Goal: Browse casually: Explore the website without a specific task or goal

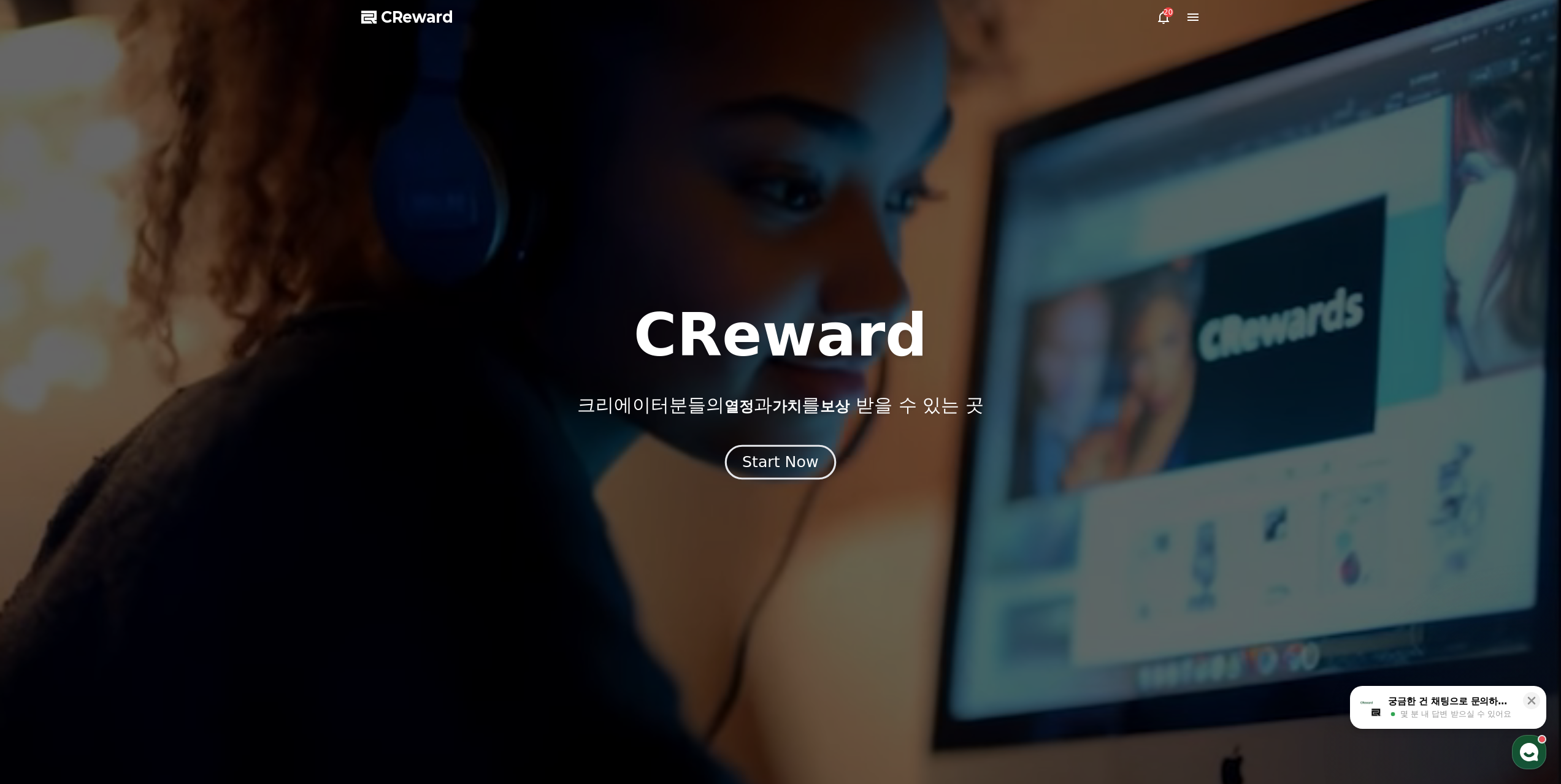
click at [800, 458] on div "Start Now" at bounding box center [780, 462] width 76 height 21
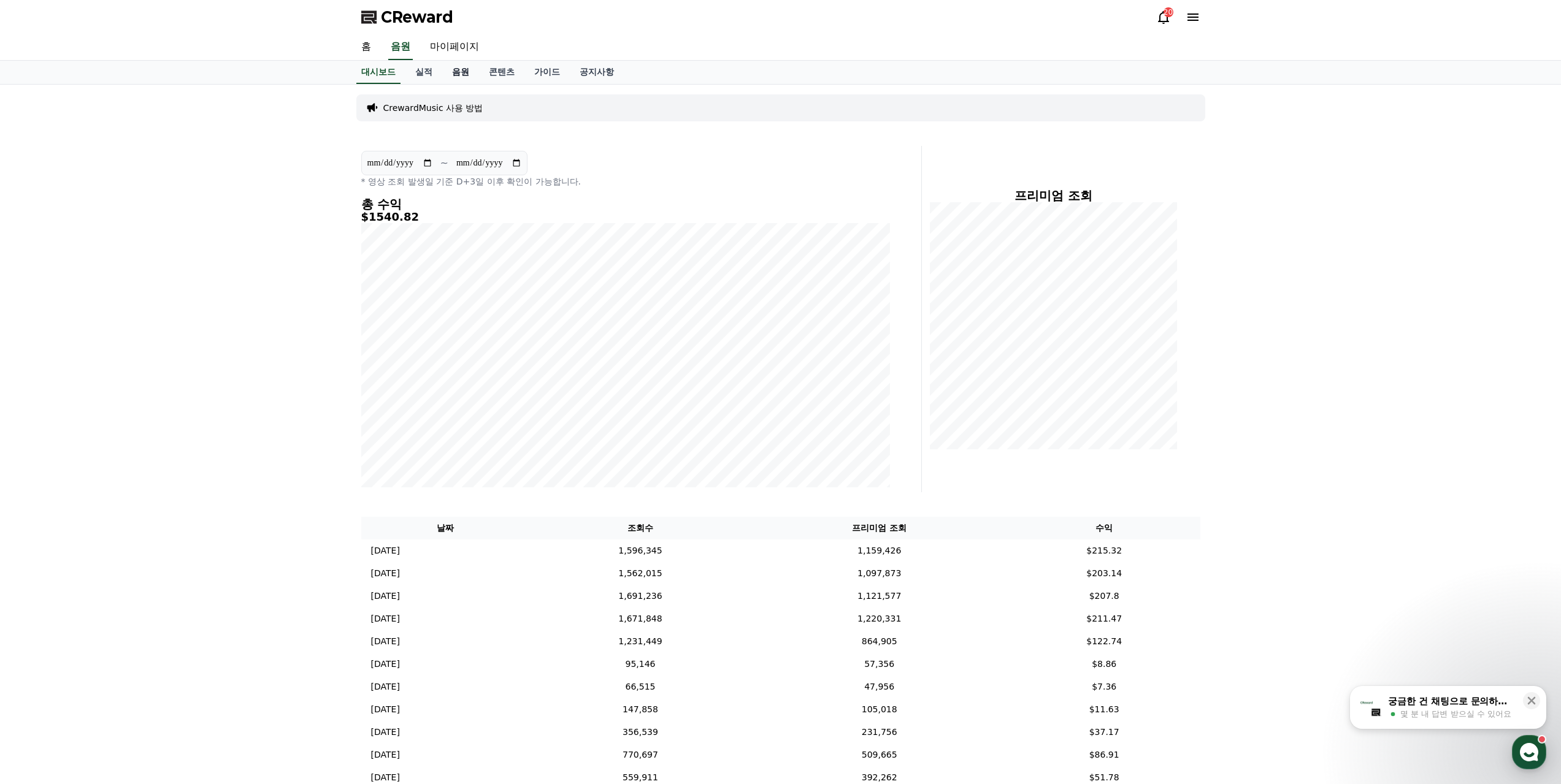
click at [443, 67] on link "음원" at bounding box center [461, 72] width 37 height 23
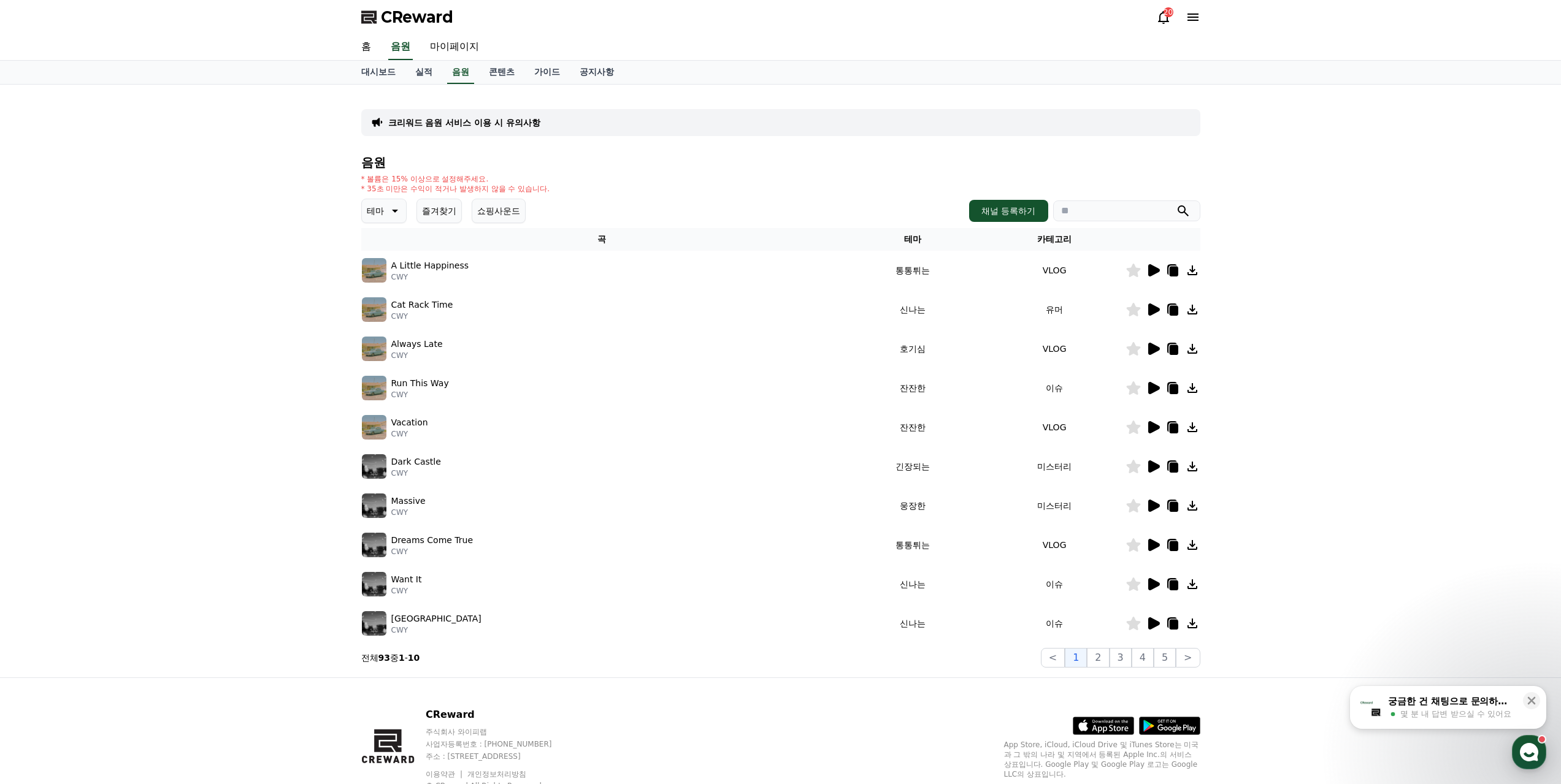
click at [540, 258] on div "A Little Happiness CWY" at bounding box center [602, 270] width 480 height 24
click at [1150, 459] on icon at bounding box center [1153, 466] width 15 height 15
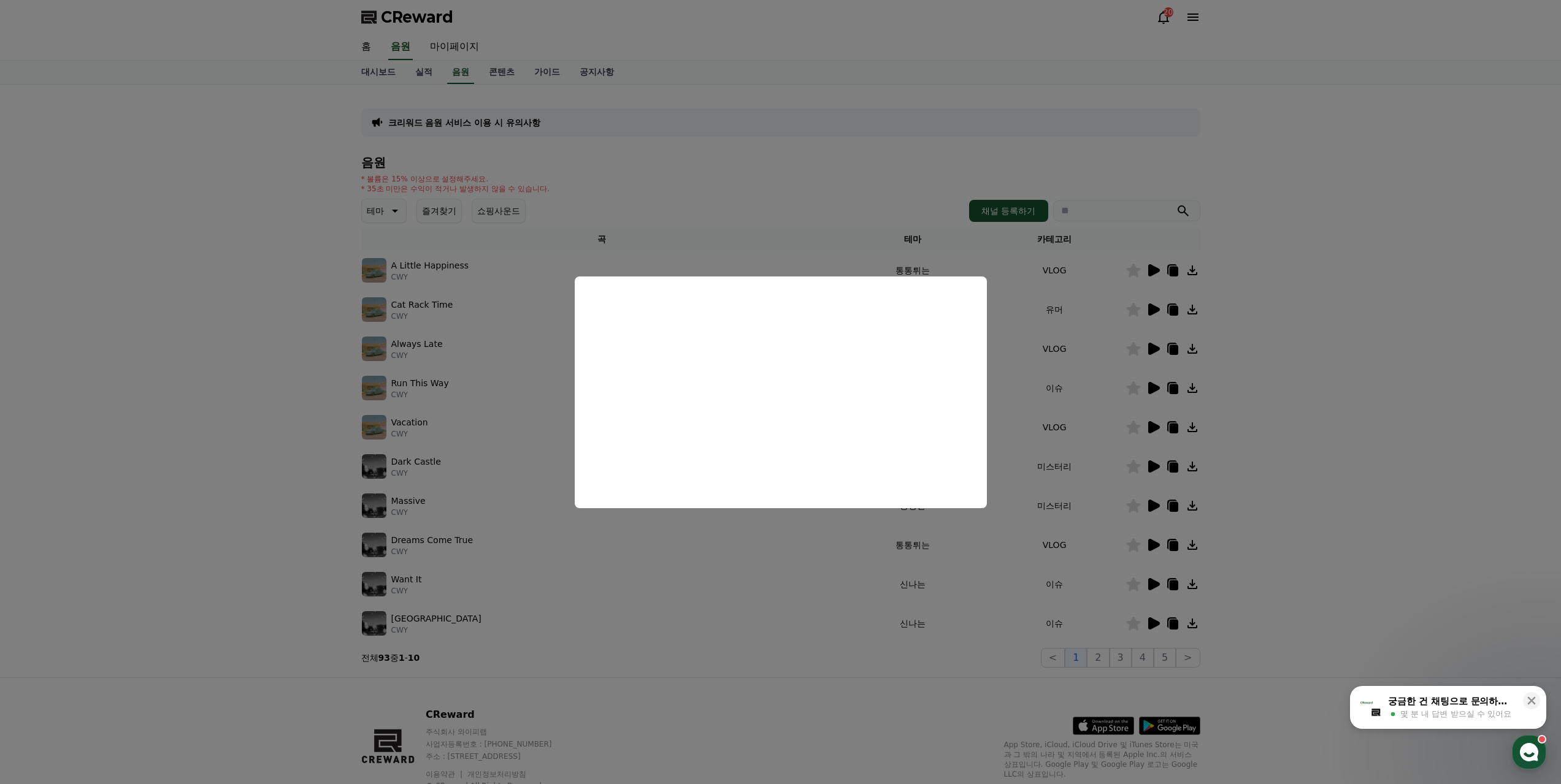
click at [686, 621] on button "close modal" at bounding box center [780, 392] width 1561 height 784
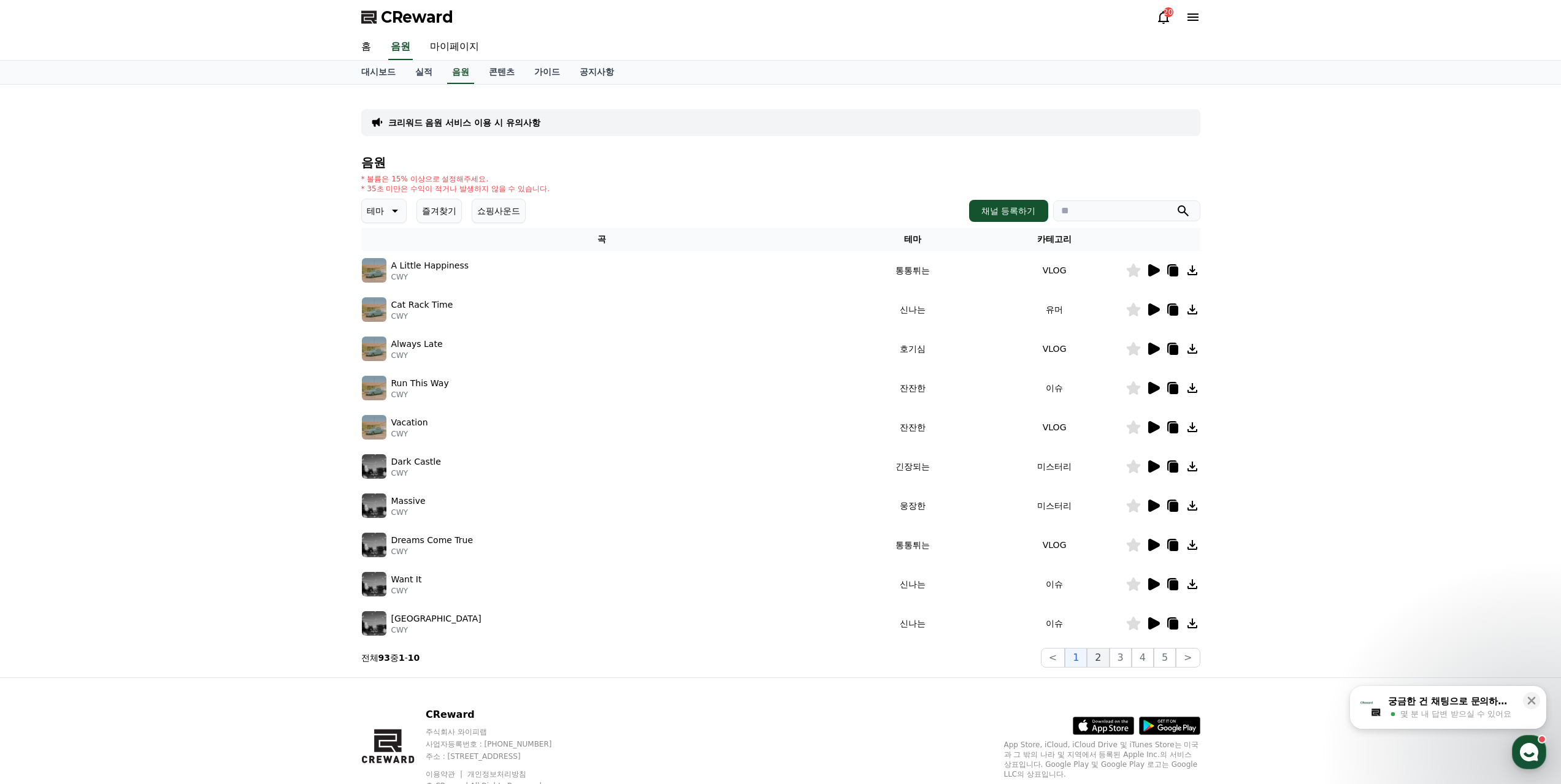
click at [1109, 648] on button "2" at bounding box center [1098, 658] width 22 height 20
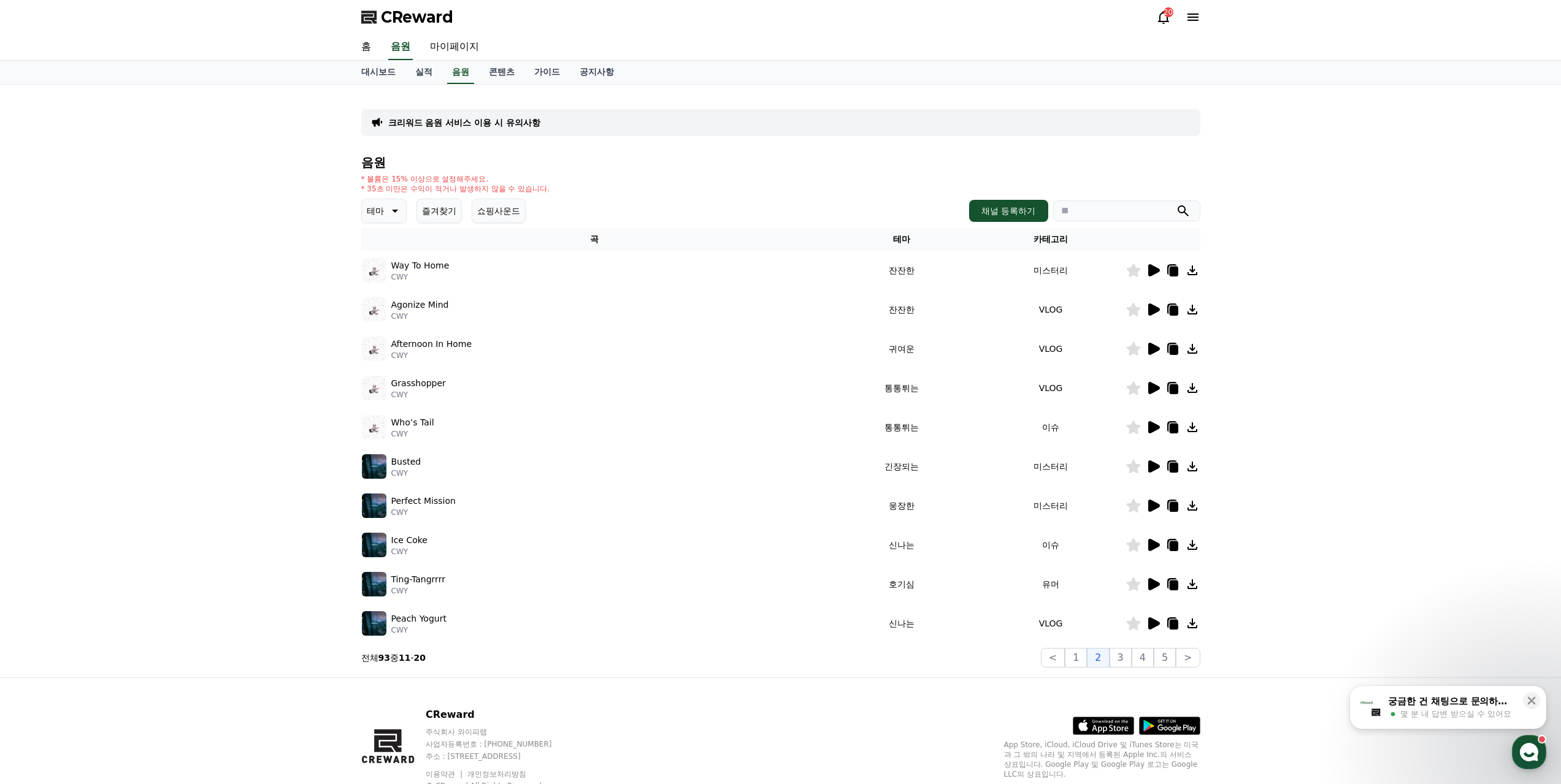
click at [1157, 460] on icon at bounding box center [1155, 466] width 12 height 13
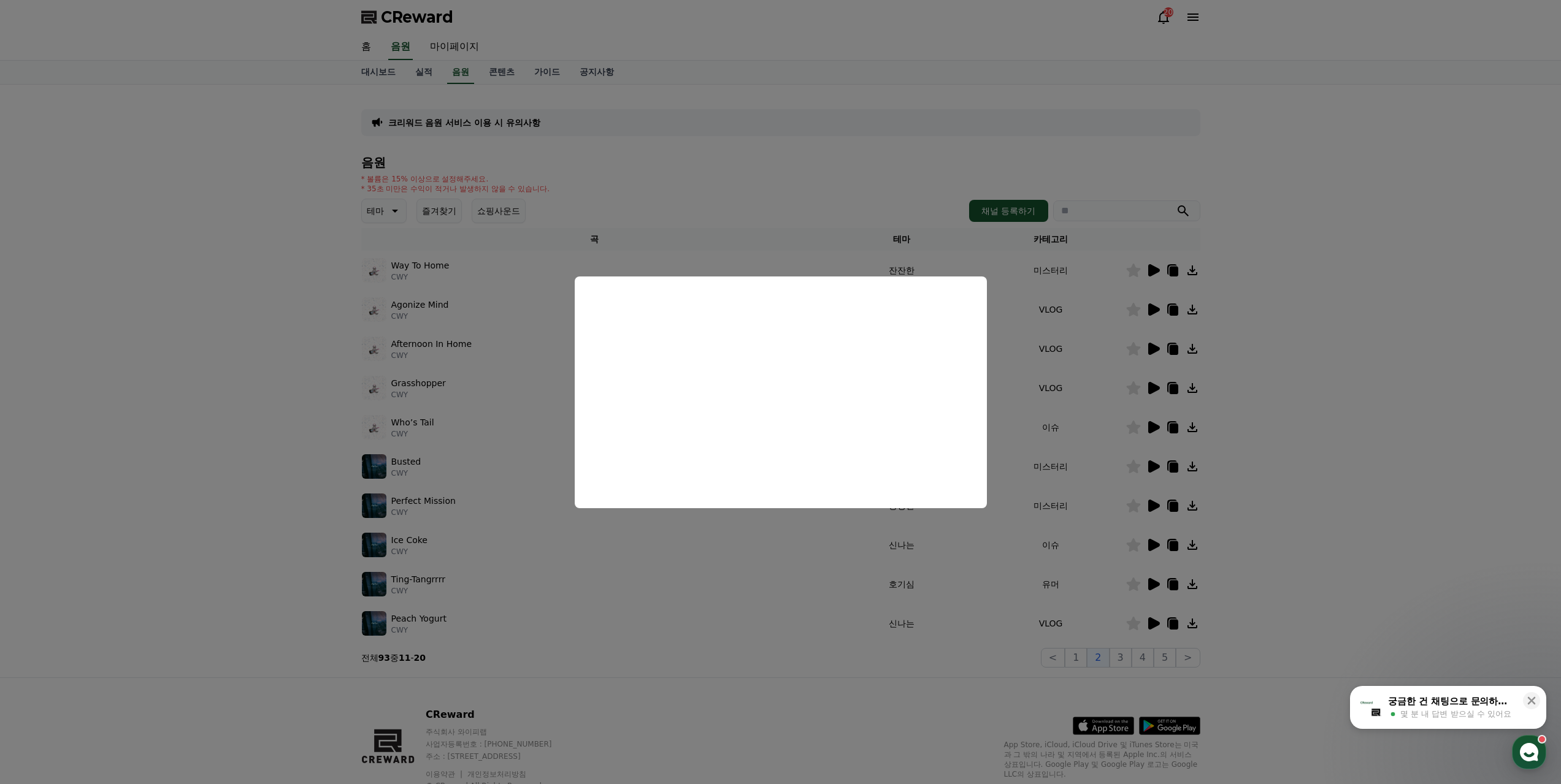
click at [792, 560] on button "close modal" at bounding box center [780, 392] width 1561 height 784
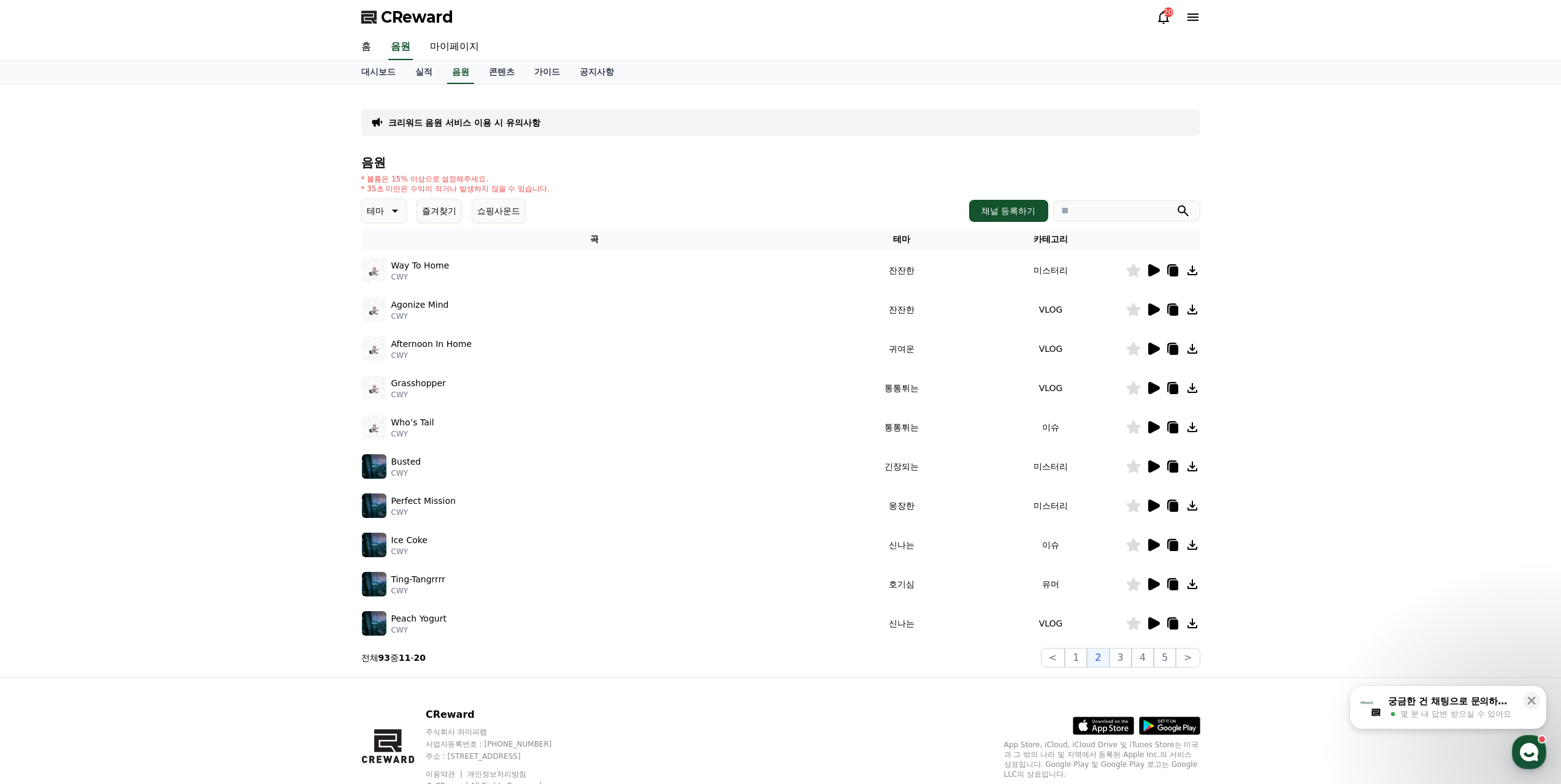
click at [1153, 500] on icon at bounding box center [1155, 505] width 12 height 13
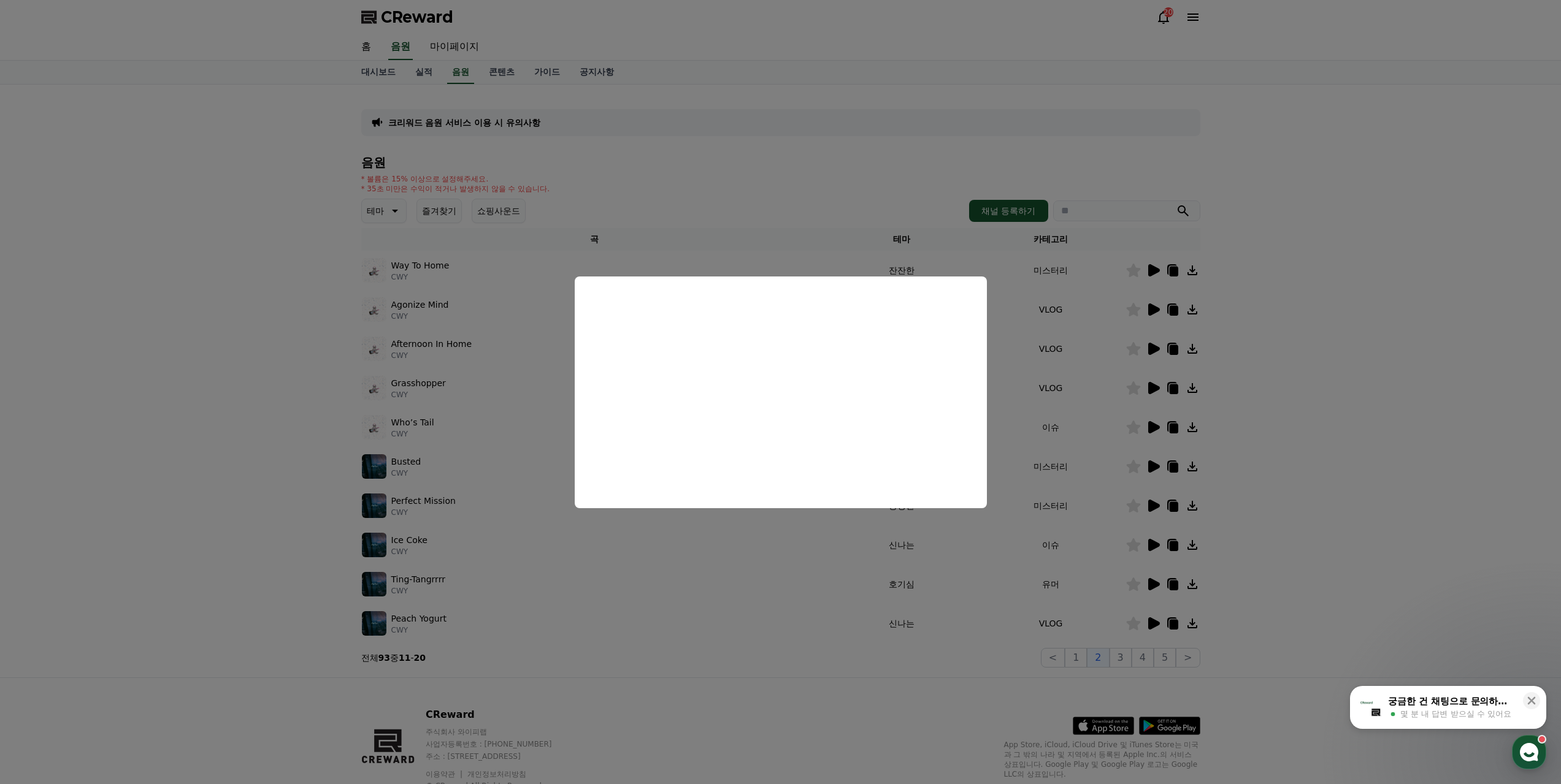
click at [873, 632] on button "close modal" at bounding box center [780, 392] width 1561 height 784
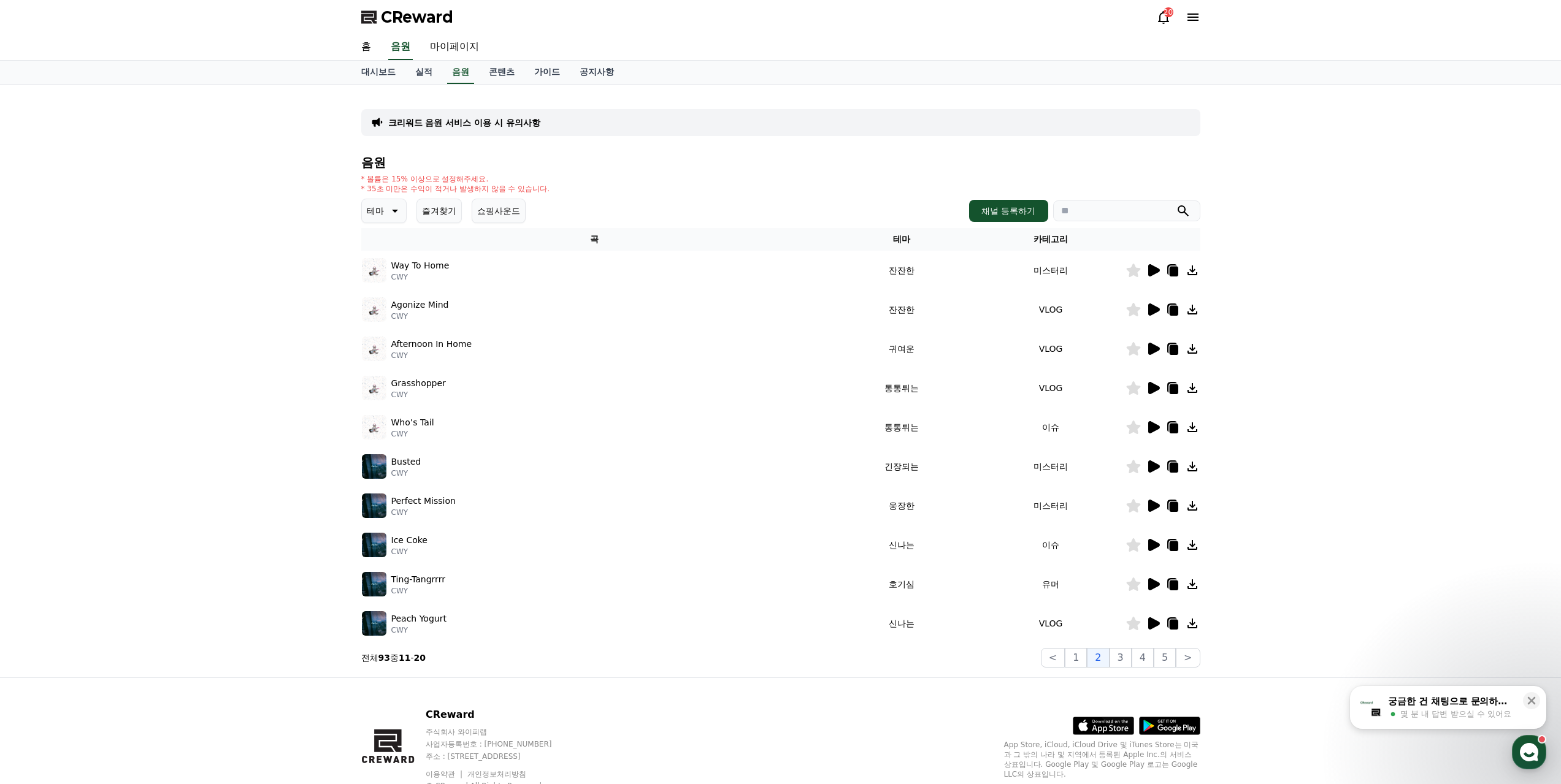
click at [1157, 263] on icon at bounding box center [1153, 271] width 15 height 15
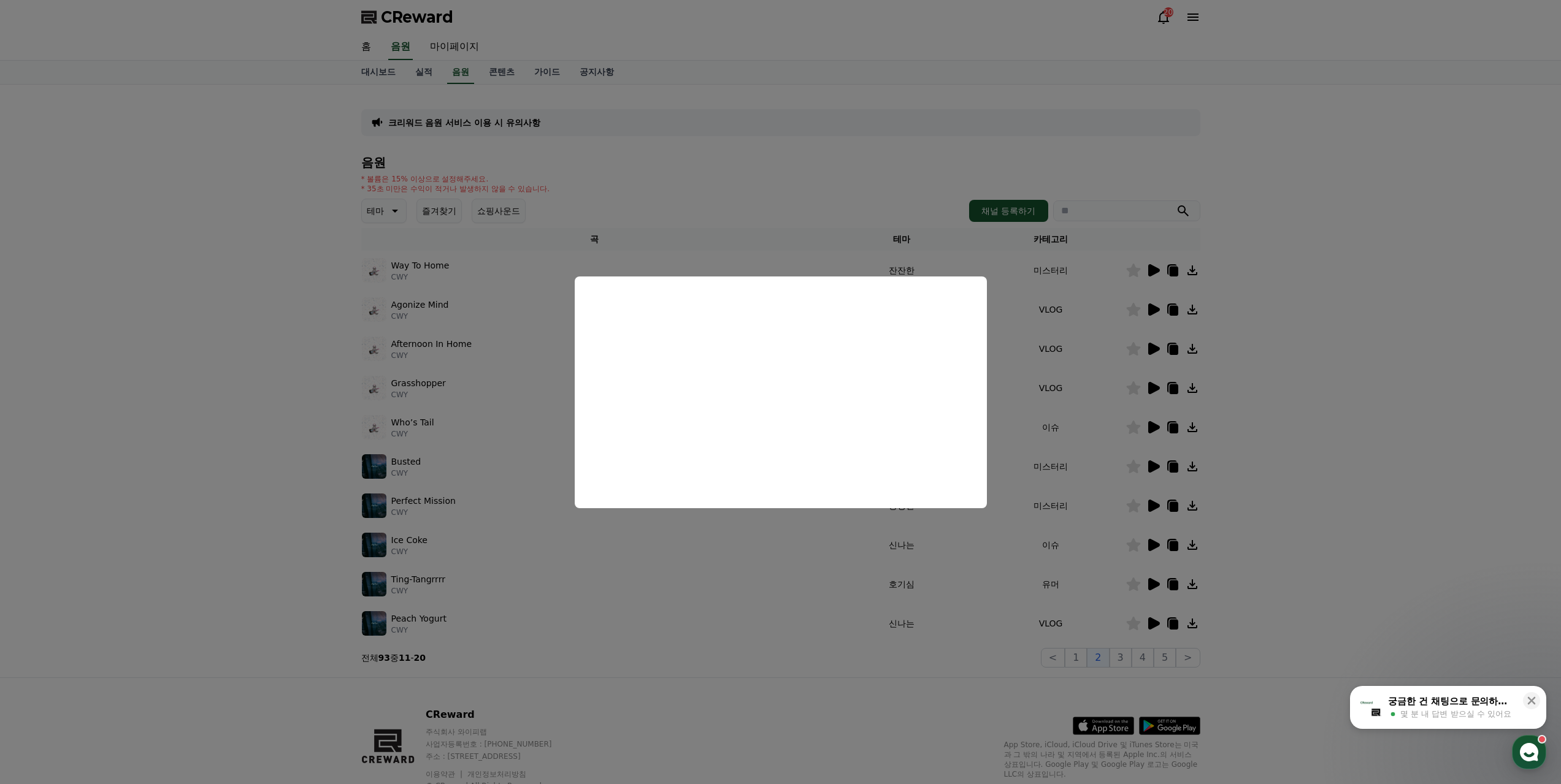
click at [859, 669] on button "close modal" at bounding box center [780, 392] width 1561 height 784
